Goal: Information Seeking & Learning: Learn about a topic

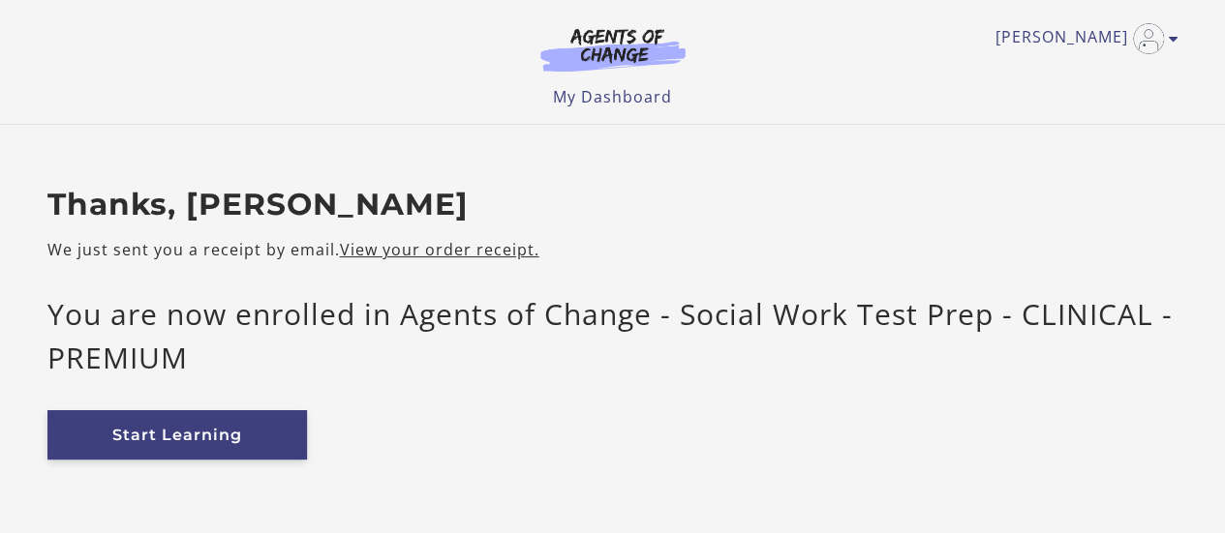
click at [266, 413] on link "Start Learning" at bounding box center [176, 435] width 259 height 49
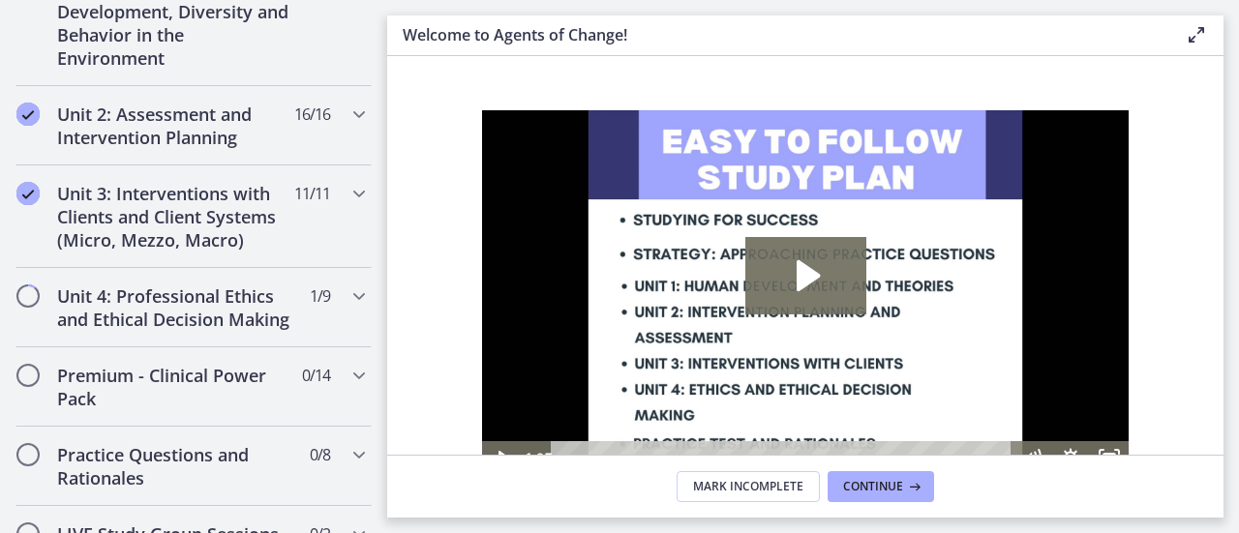
scroll to position [1344, 0]
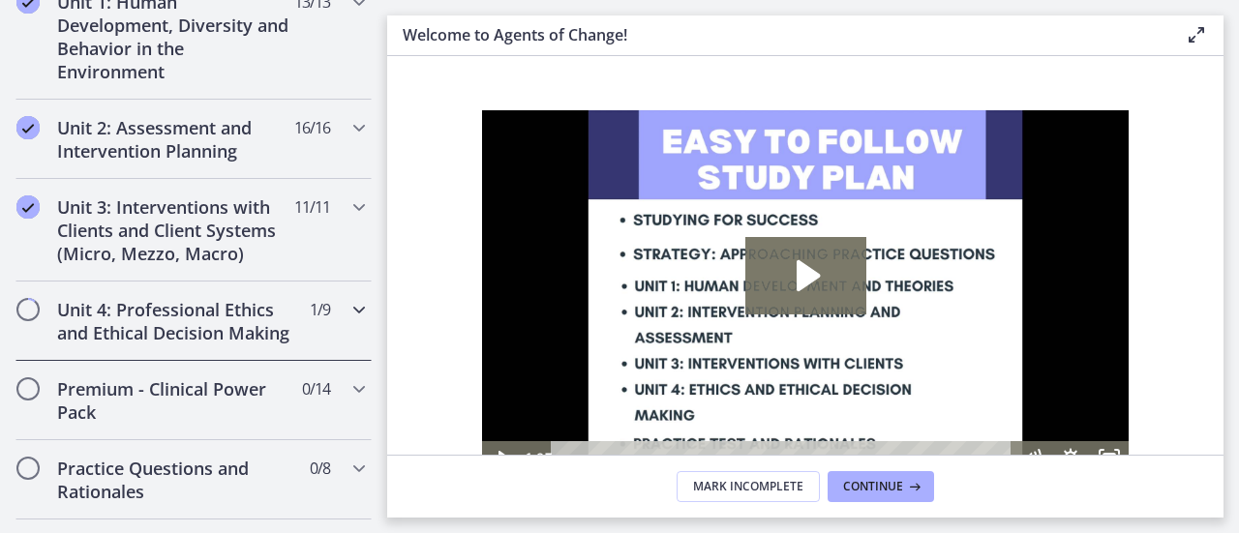
click at [348, 313] on icon "Chapters" at bounding box center [359, 309] width 23 height 23
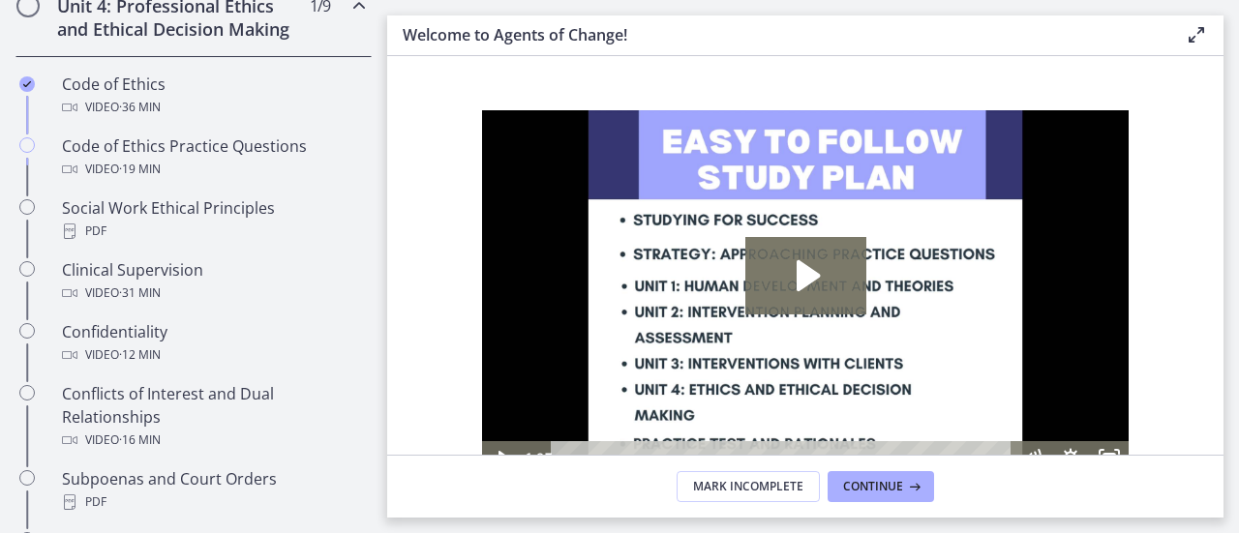
scroll to position [887, 0]
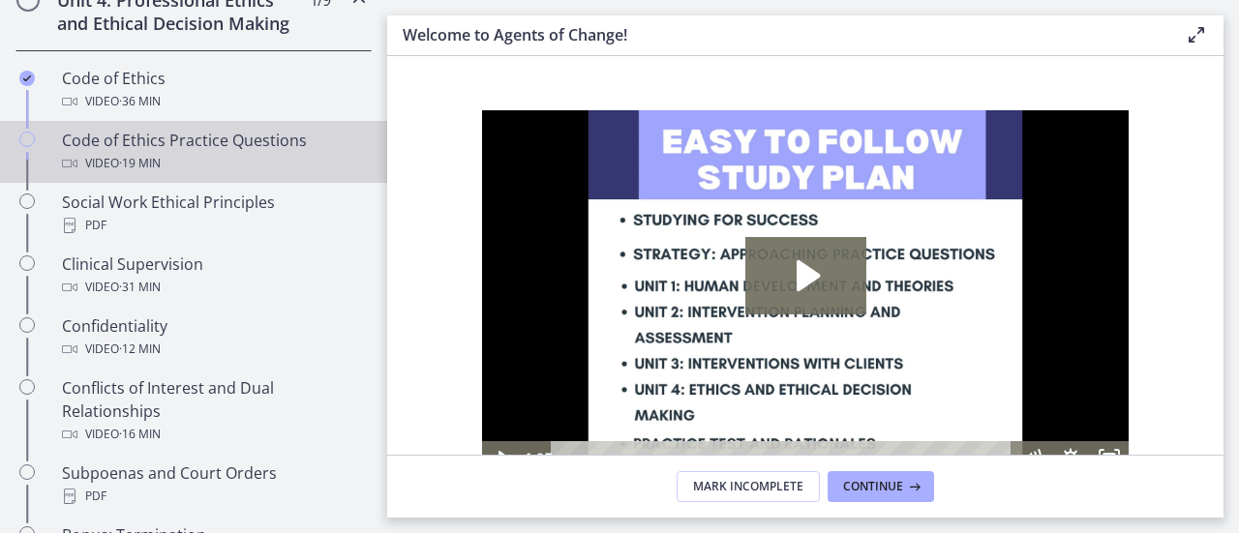
click at [216, 174] on div "Video · 19 min" at bounding box center [213, 163] width 302 height 23
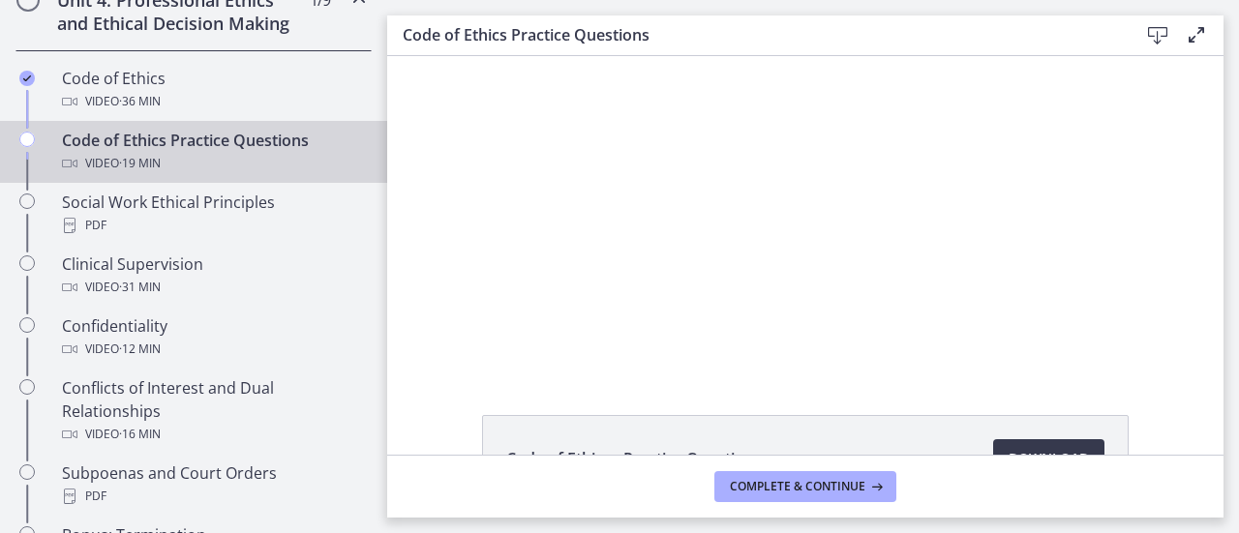
click at [1026, 408] on div "Code of Ethics - Practice Questions Download Opens in a new window" at bounding box center [805, 255] width 837 height 399
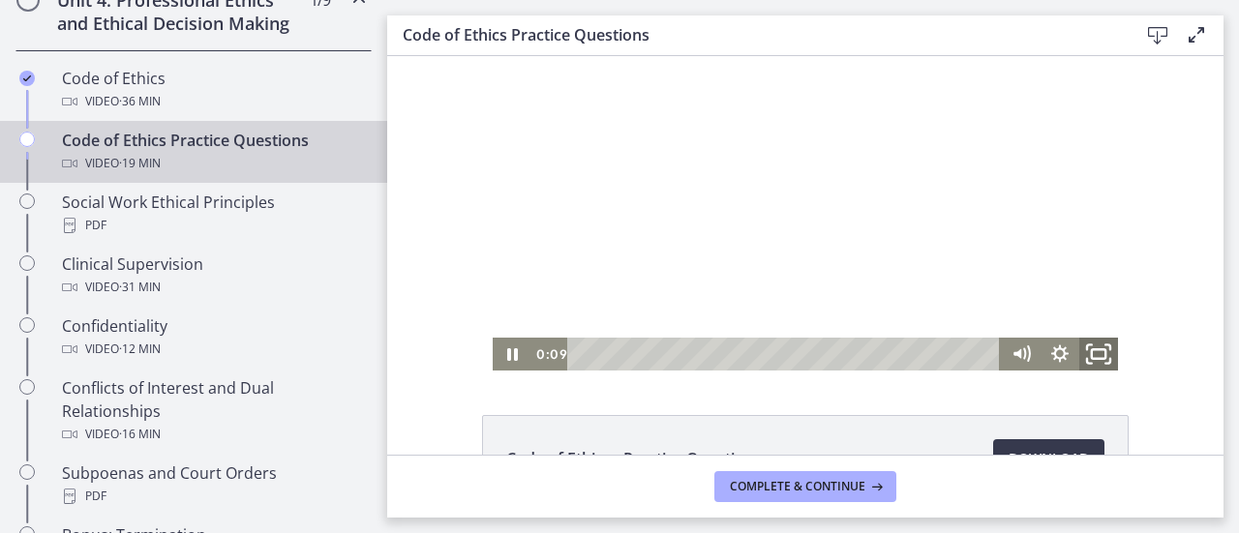
click at [1092, 357] on icon "Fullscreen" at bounding box center [1099, 355] width 46 height 40
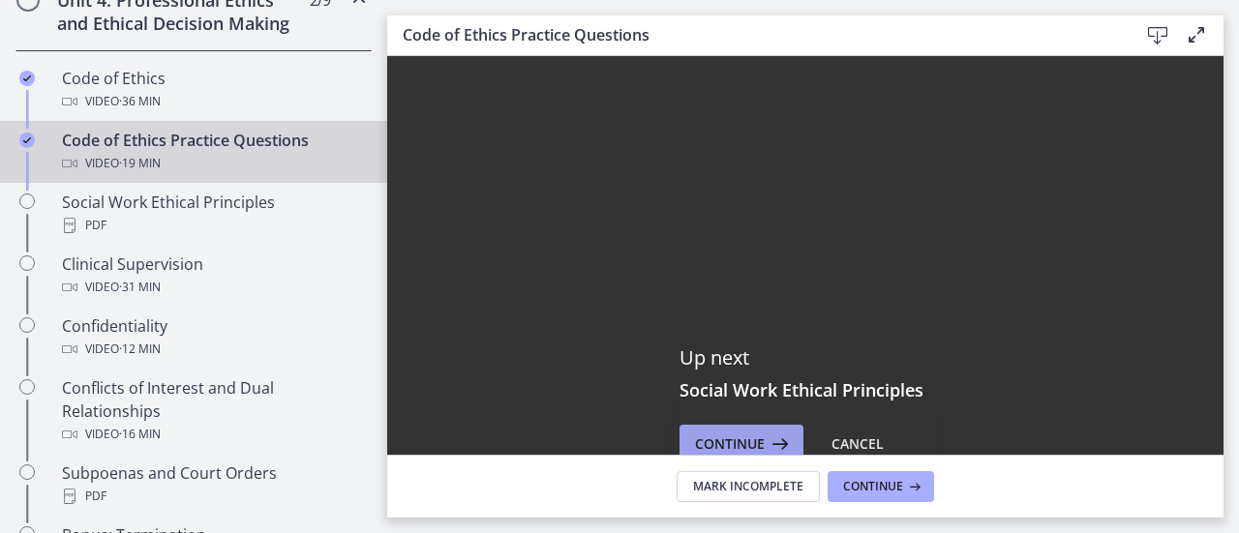
click at [770, 435] on icon at bounding box center [778, 444] width 27 height 23
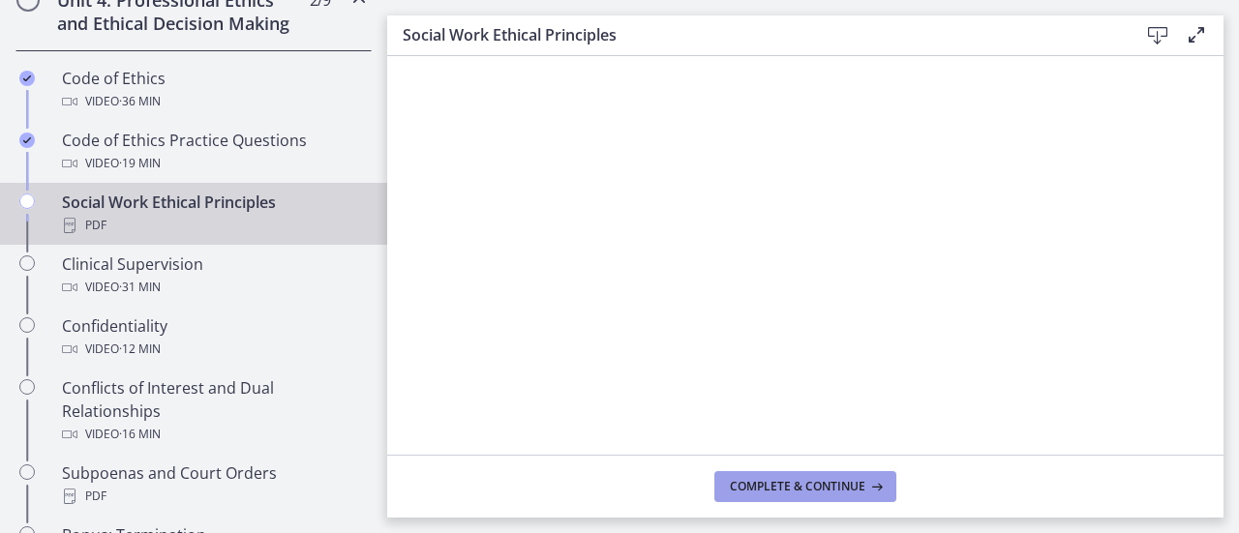
click at [828, 480] on span "Complete & continue" at bounding box center [798, 486] width 136 height 15
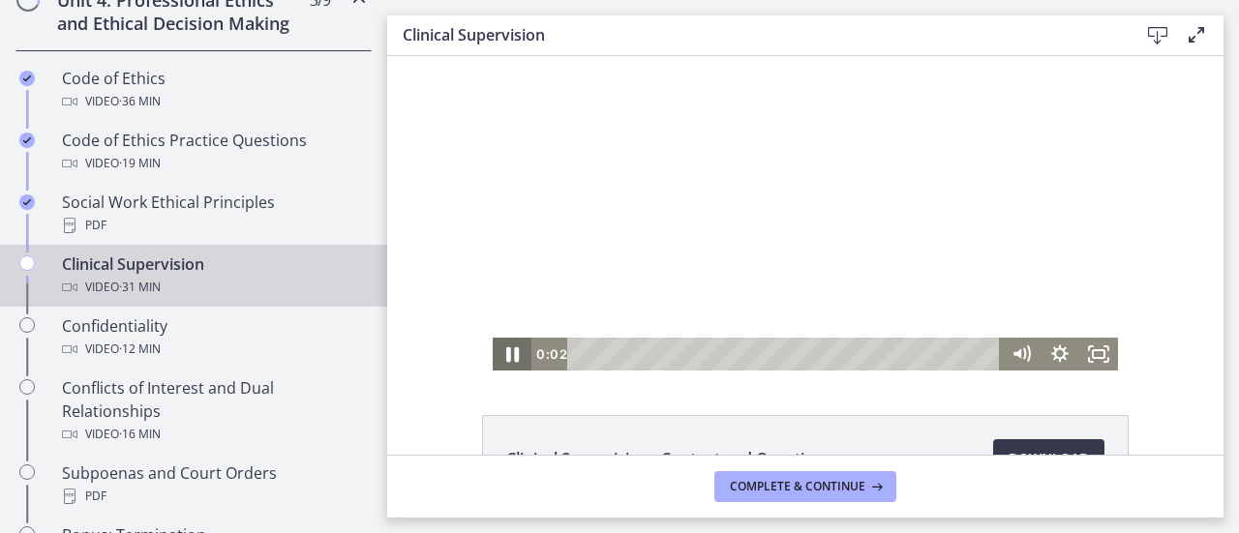
click at [498, 355] on icon "Pause" at bounding box center [512, 355] width 46 height 40
click at [498, 355] on icon "Play Video" at bounding box center [514, 355] width 46 height 40
click at [1092, 359] on rect "Fullscreen" at bounding box center [1099, 355] width 14 height 10
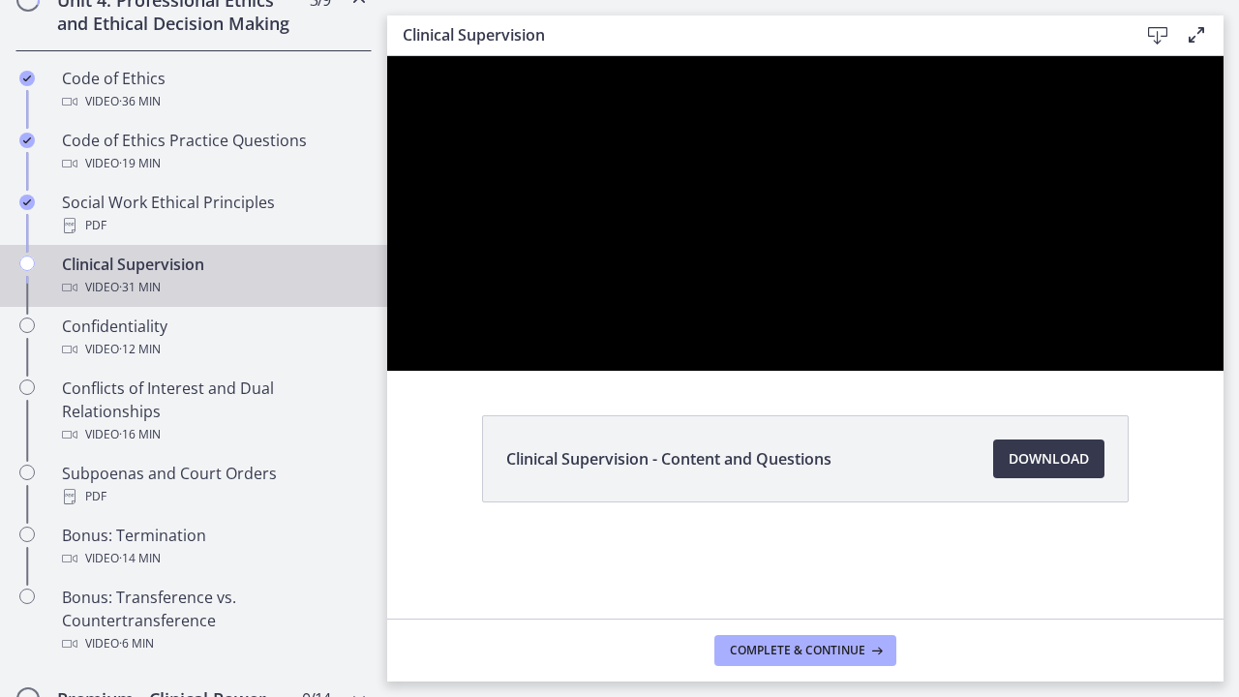
click at [1224, 371] on div at bounding box center [805, 213] width 837 height 315
click at [1224, 331] on div at bounding box center [805, 213] width 837 height 315
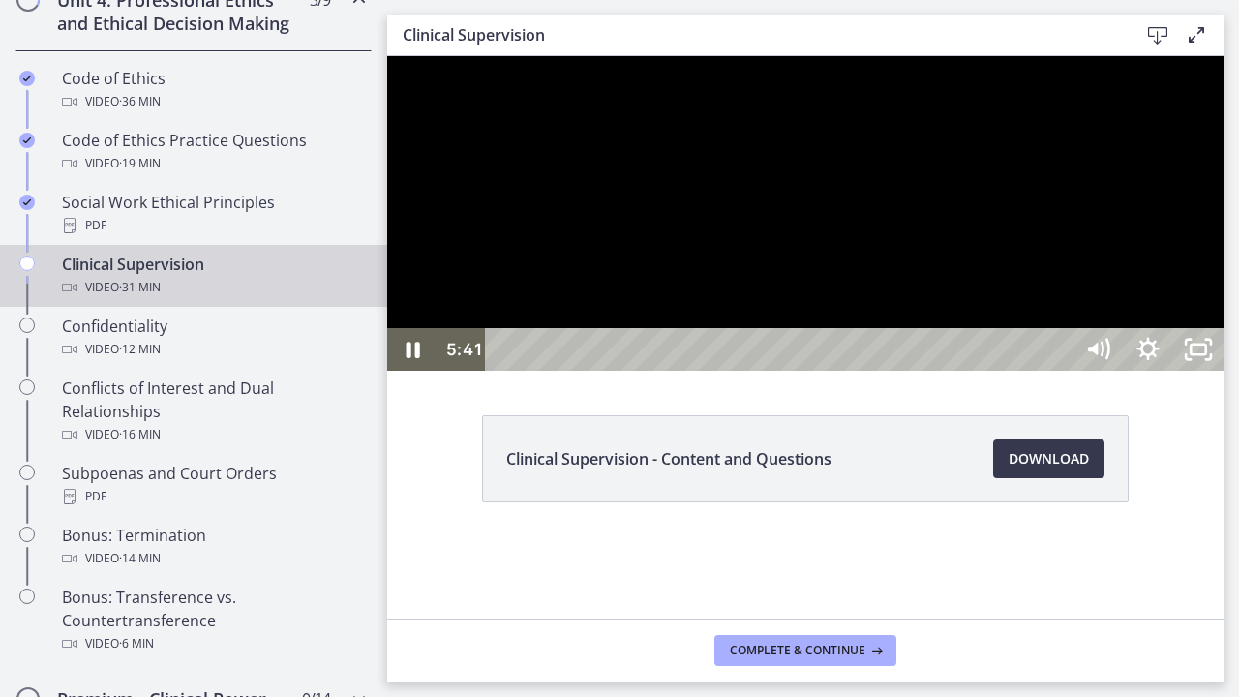
click at [1224, 371] on div at bounding box center [805, 213] width 837 height 315
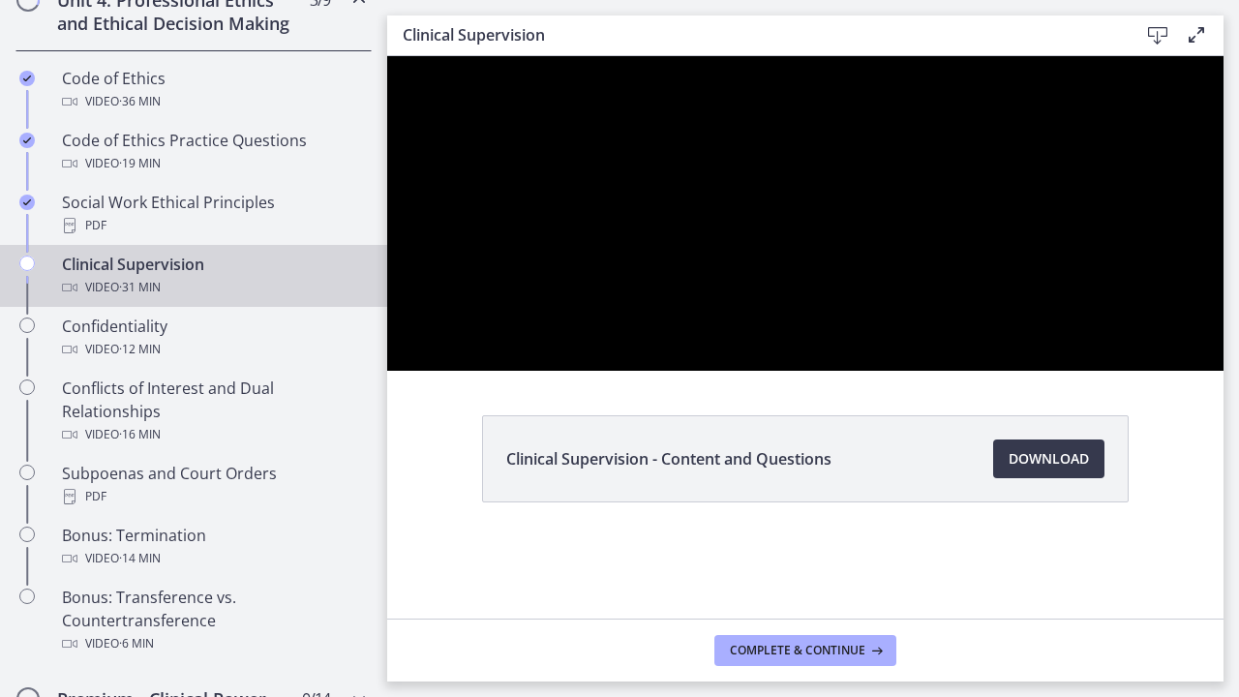
click at [1224, 279] on div at bounding box center [805, 213] width 837 height 315
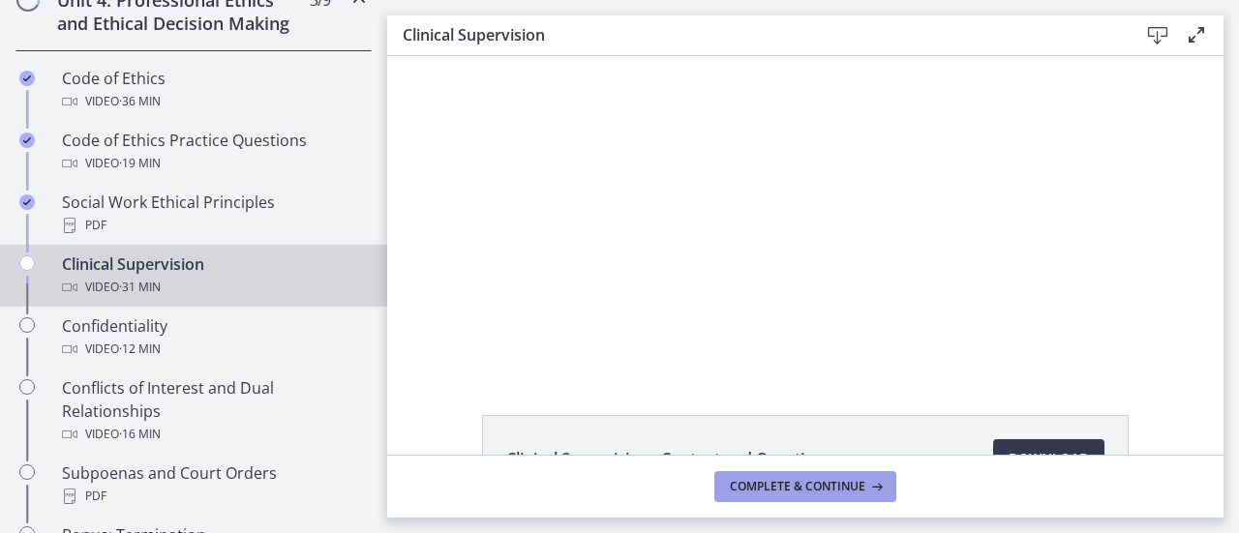
click at [811, 482] on span "Complete & continue" at bounding box center [798, 486] width 136 height 15
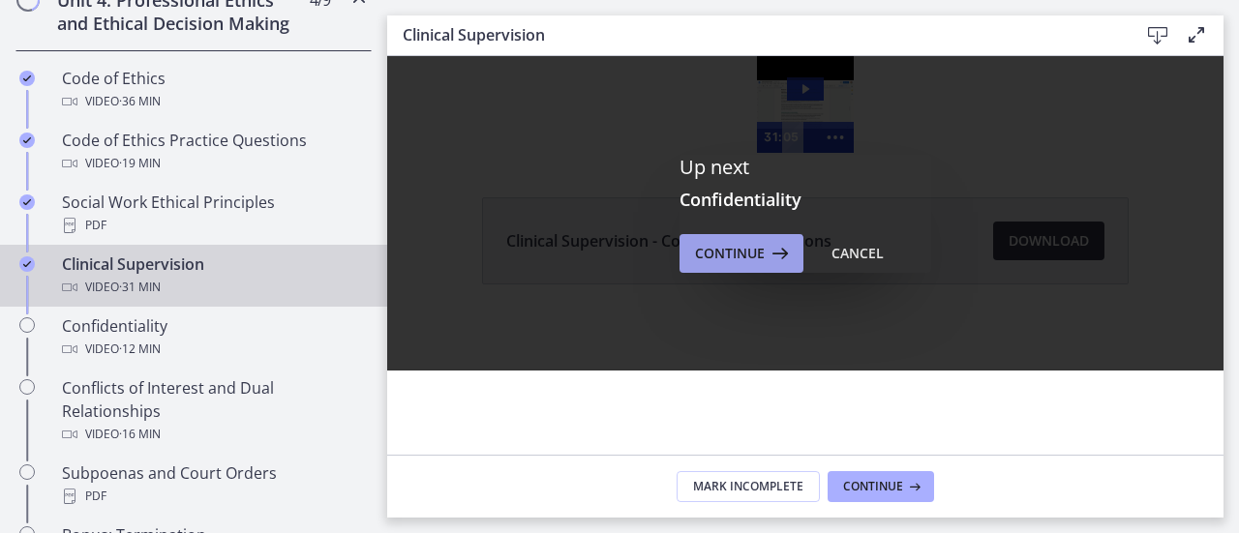
click at [726, 259] on span "Continue" at bounding box center [730, 253] width 70 height 23
